Goal: Transaction & Acquisition: Obtain resource

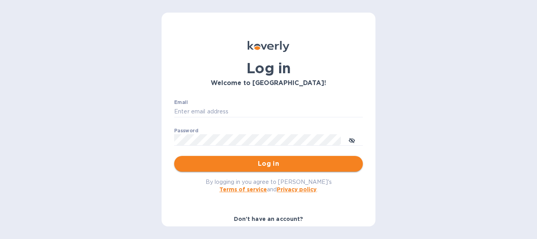
type input "sringnalda@melaartisans.com"
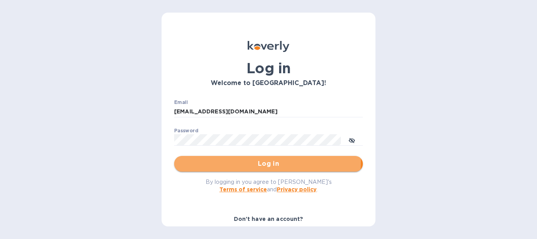
click at [267, 161] on span "Log in" at bounding box center [269, 163] width 176 height 9
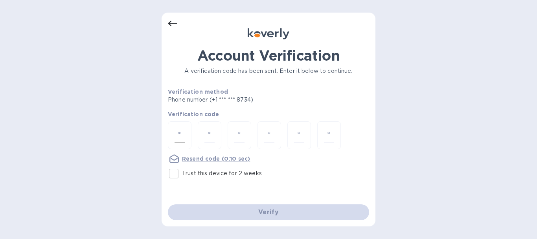
click at [178, 129] on input "number" at bounding box center [180, 135] width 10 height 15
type input "3"
type input "0"
type input "7"
type input "3"
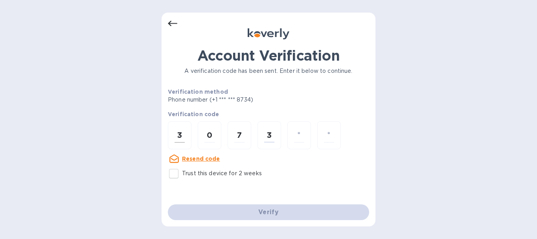
type input "6"
type input "3"
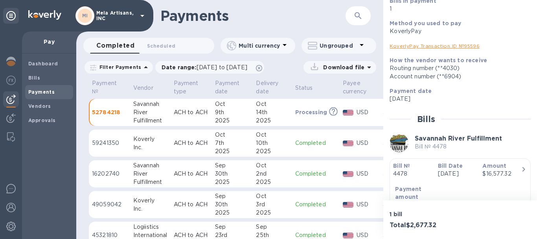
scroll to position [46, 0]
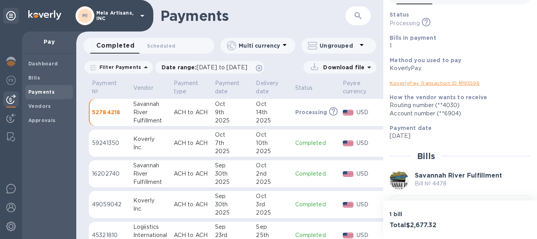
click at [429, 82] on link "KoverlyPay Transaction ID № 95596" at bounding box center [435, 83] width 90 height 6
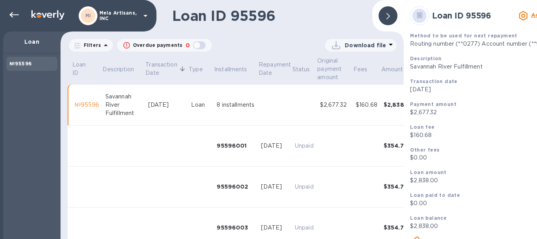
scroll to position [29, 0]
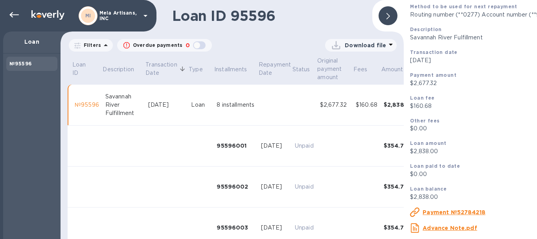
click at [440, 226] on u "Advance Note.pdf" at bounding box center [450, 228] width 54 height 6
click at [15, 15] on icon at bounding box center [13, 15] width 9 height 6
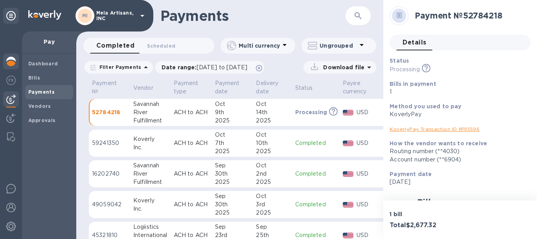
click at [10, 63] on img at bounding box center [10, 61] width 9 height 9
